Goal: Information Seeking & Learning: Learn about a topic

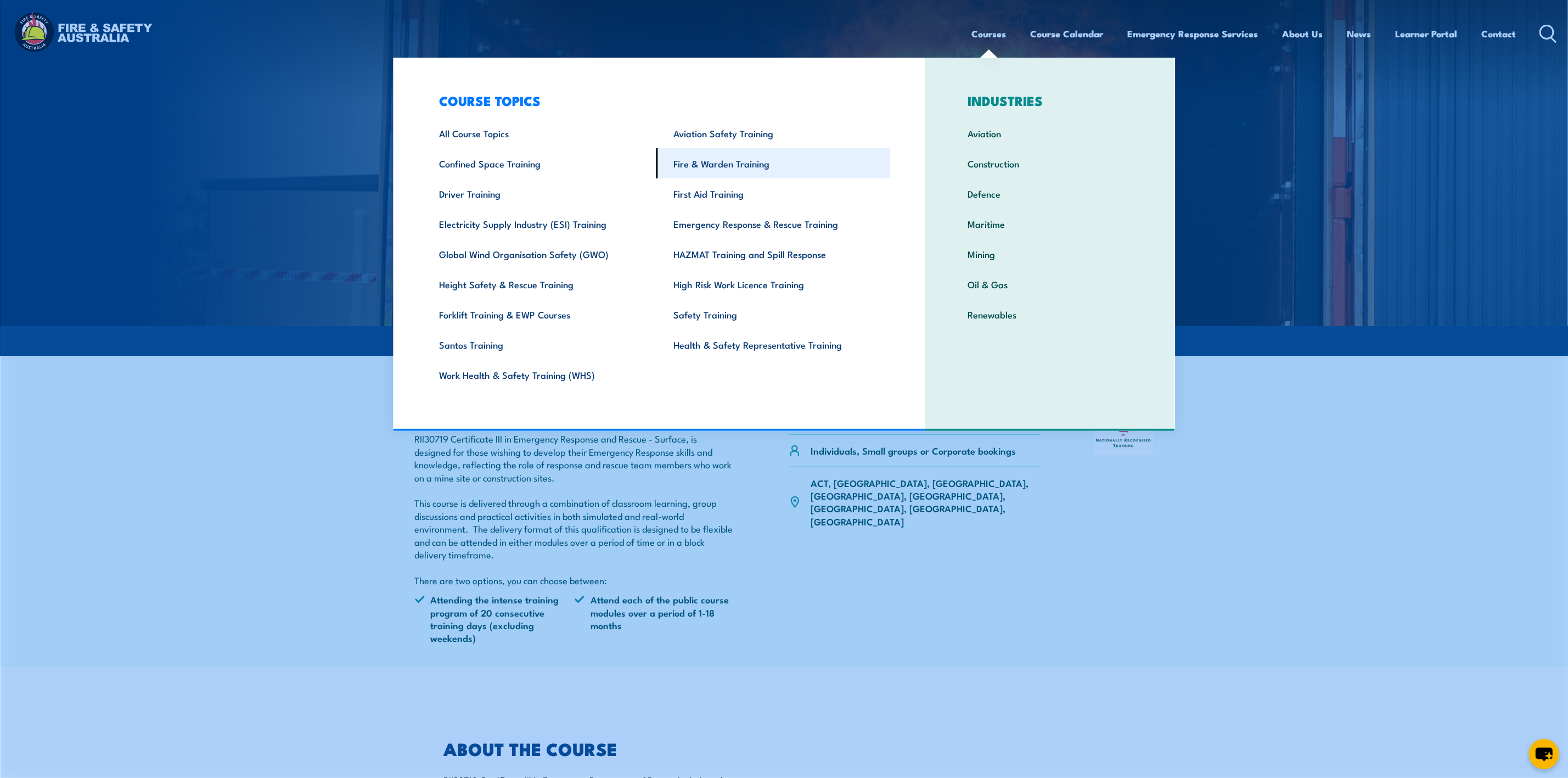
click at [688, 165] on link "Fire & Warden Training" at bounding box center [774, 163] width 235 height 30
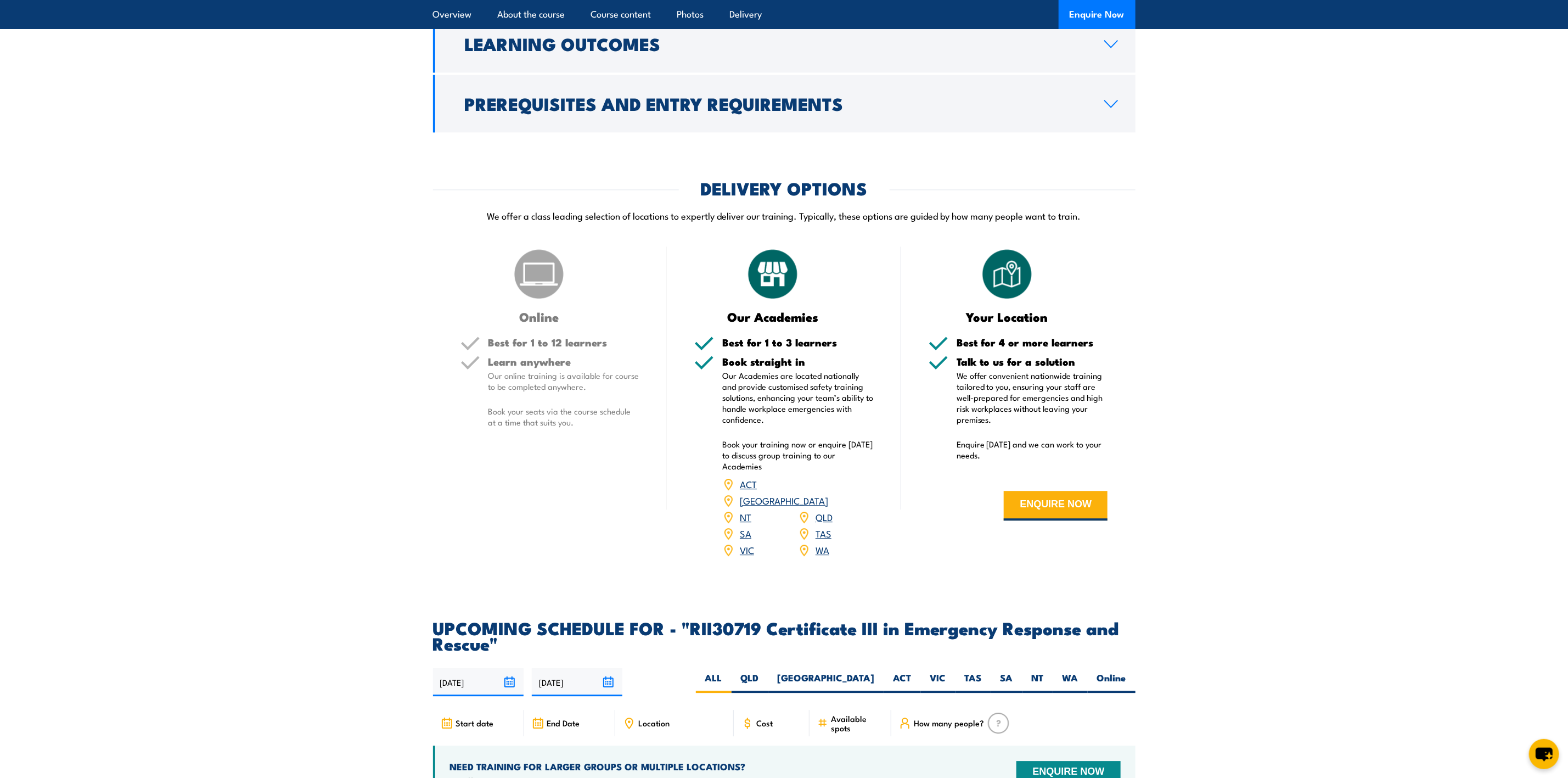
scroll to position [1977, 0]
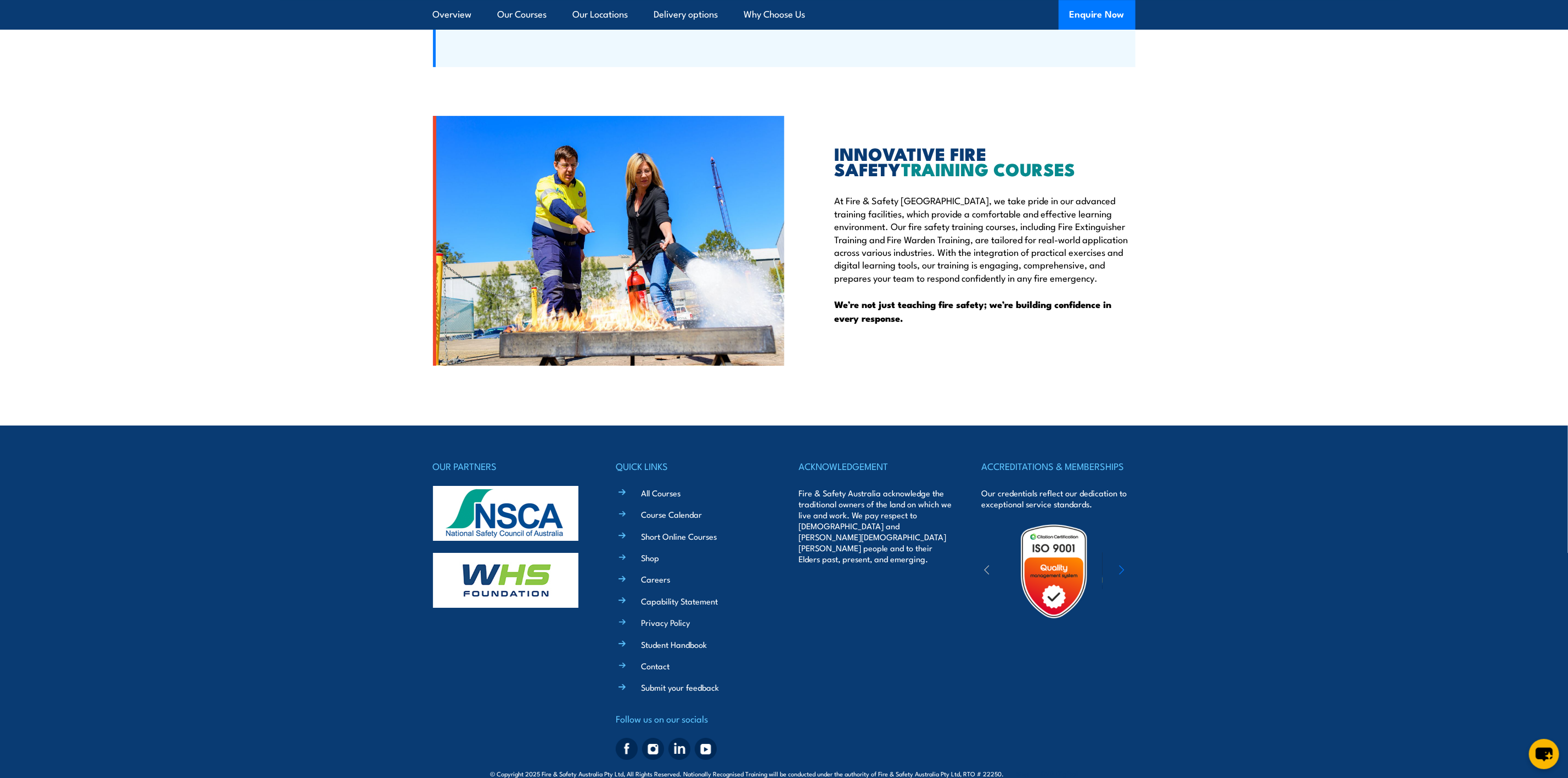
scroll to position [2675, 0]
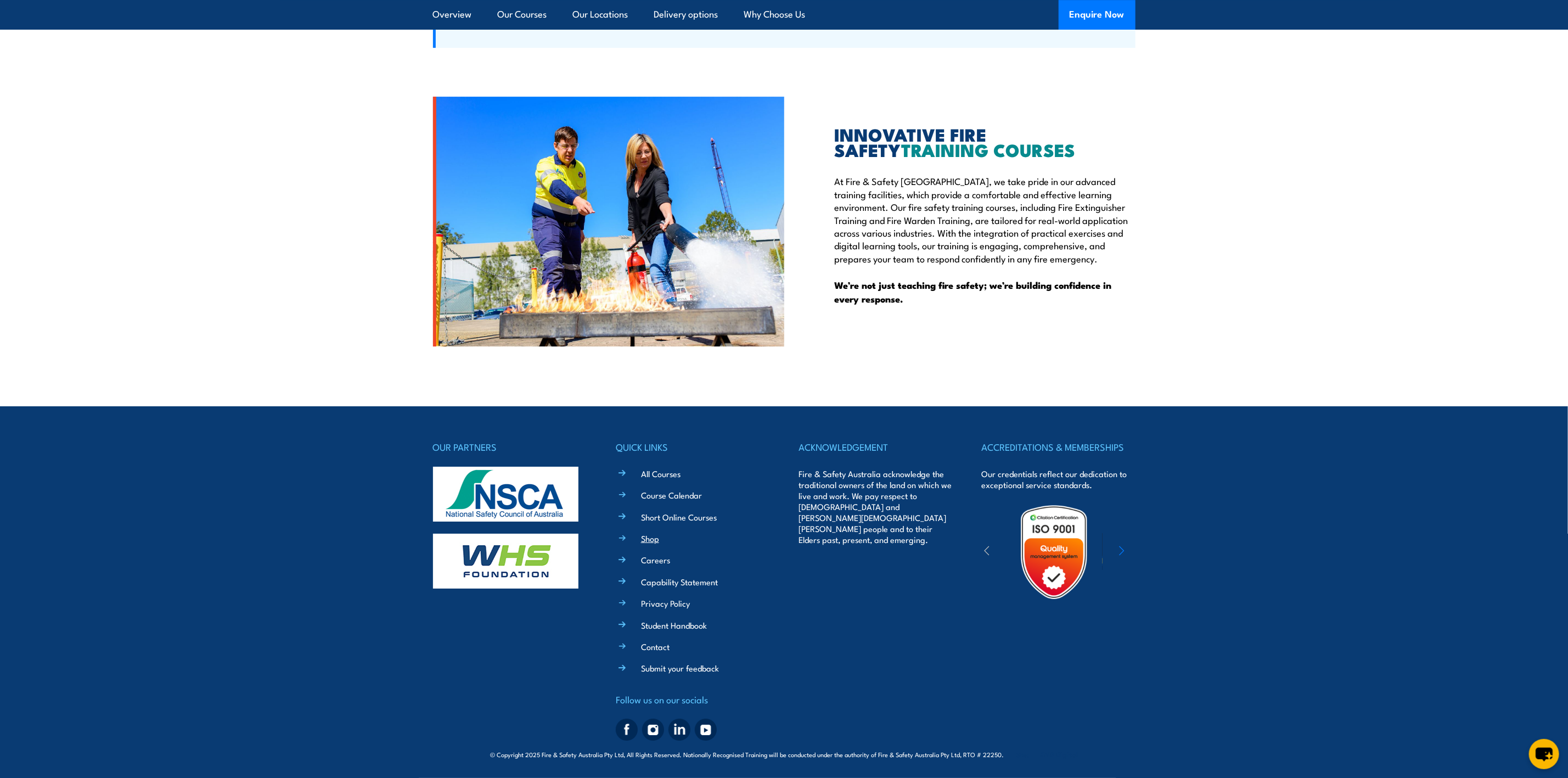
click at [653, 537] on link "Shop" at bounding box center [650, 538] width 18 height 11
